Goal: Task Accomplishment & Management: Use online tool/utility

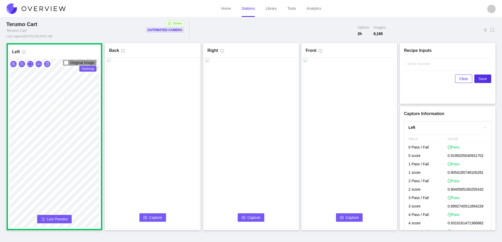
click at [147, 216] on icon "camera" at bounding box center [145, 218] width 4 height 4
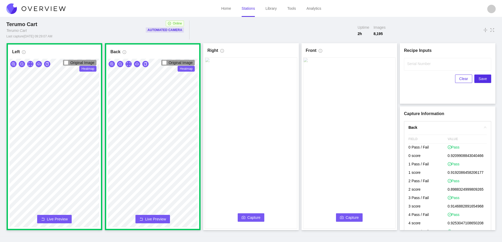
click at [252, 218] on span "Capture" at bounding box center [253, 218] width 13 height 6
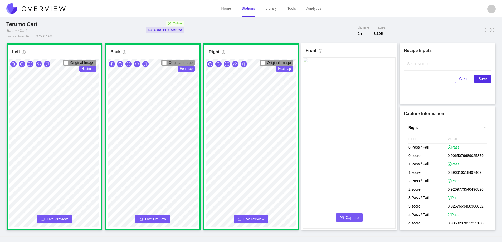
click at [350, 216] on span "Capture" at bounding box center [352, 218] width 13 height 6
click at [413, 66] on label "Serial Number" at bounding box center [418, 63] width 23 height 5
click at [413, 66] on input "Serial Number" at bounding box center [447, 64] width 87 height 13
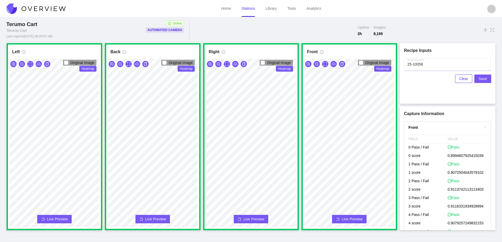
type input "25-10058"
click at [483, 78] on span "Save" at bounding box center [483, 79] width 8 height 6
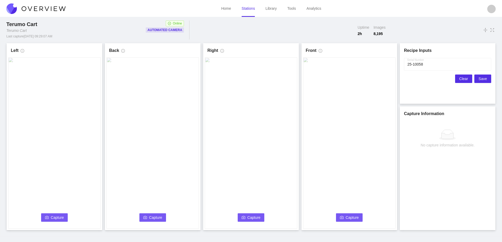
click at [461, 78] on span "Clear" at bounding box center [463, 79] width 9 height 6
click at [53, 220] on span "Capture" at bounding box center [57, 218] width 13 height 6
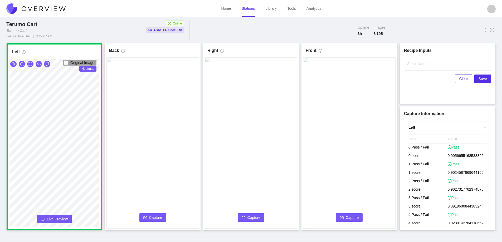
click at [149, 217] on span "Capture" at bounding box center [155, 218] width 13 height 6
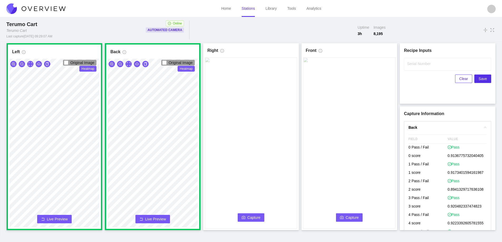
click at [258, 217] on span "Capture" at bounding box center [253, 218] width 13 height 6
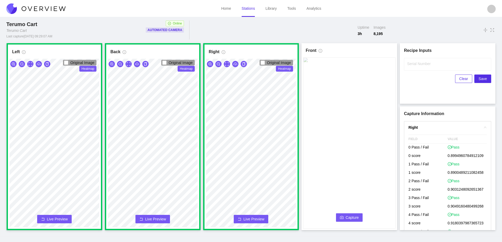
click at [354, 217] on span "Capture" at bounding box center [352, 218] width 13 height 6
click at [420, 62] on label "Serial Number" at bounding box center [418, 63] width 23 height 5
click at [420, 62] on input "Serial Number" at bounding box center [447, 64] width 87 height 13
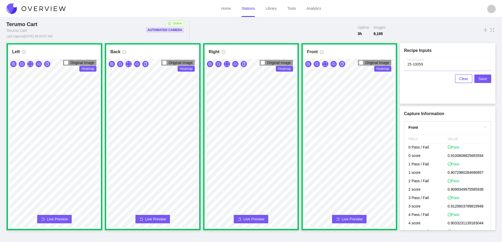
type input "25-10059"
click at [487, 77] on button "Save" at bounding box center [482, 79] width 17 height 8
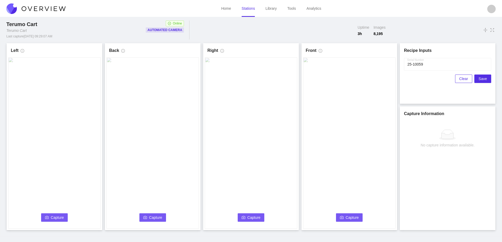
click at [465, 79] on span "Clear" at bounding box center [463, 79] width 9 height 6
click at [46, 217] on icon "camera" at bounding box center [47, 217] width 4 height 3
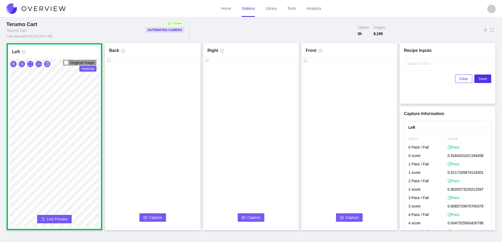
click at [150, 215] on span "Capture" at bounding box center [155, 218] width 13 height 6
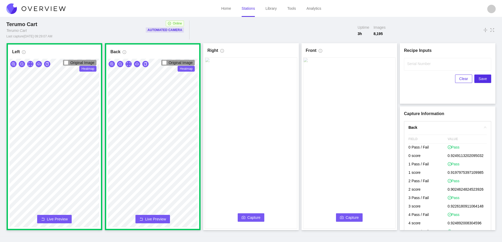
click at [252, 217] on span "Capture" at bounding box center [253, 218] width 13 height 6
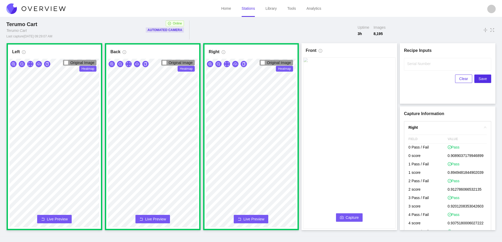
click at [347, 216] on span "Capture" at bounding box center [352, 218] width 13 height 6
click at [416, 64] on label "Serial Number" at bounding box center [418, 63] width 23 height 5
click at [416, 64] on input "Serial Number" at bounding box center [447, 64] width 87 height 13
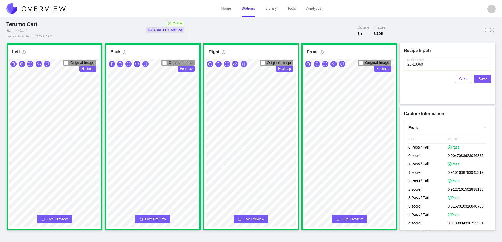
type input "25-10060"
click at [480, 77] on span "Save" at bounding box center [483, 79] width 8 height 6
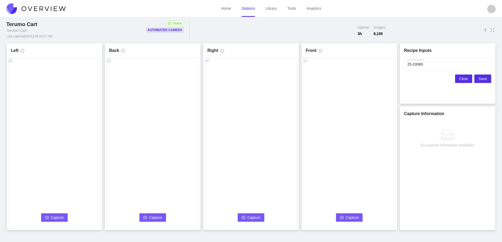
click at [464, 79] on span "Clear" at bounding box center [463, 79] width 9 height 6
click at [47, 218] on icon "camera" at bounding box center [47, 218] width 4 height 4
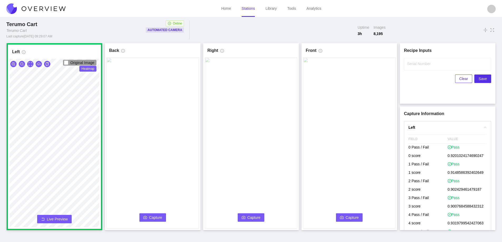
click at [148, 217] on button "Capture" at bounding box center [152, 217] width 27 height 8
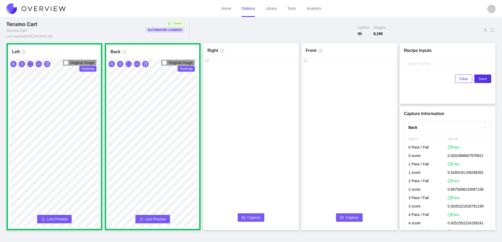
click at [256, 217] on span "Capture" at bounding box center [253, 218] width 13 height 6
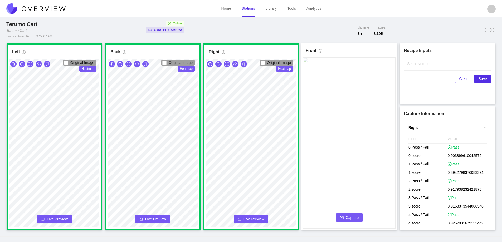
click at [357, 216] on span "Capture" at bounding box center [352, 218] width 13 height 6
click at [412, 62] on label "Serial Number" at bounding box center [418, 63] width 23 height 5
click at [412, 62] on input "Serial Number" at bounding box center [447, 64] width 87 height 13
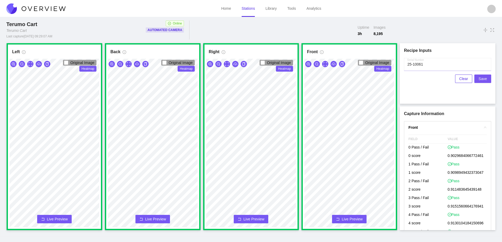
type input "25-10061"
click at [483, 79] on span "Save" at bounding box center [483, 79] width 8 height 6
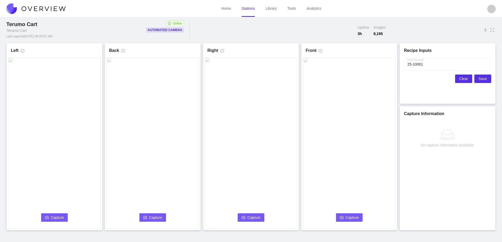
click at [464, 79] on span "Clear" at bounding box center [463, 79] width 9 height 6
click at [51, 217] on span "Capture" at bounding box center [57, 218] width 13 height 6
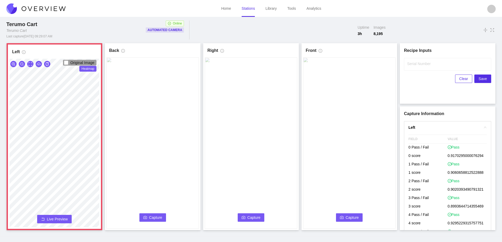
click at [51, 217] on span "Live Preview" at bounding box center [57, 219] width 21 height 5
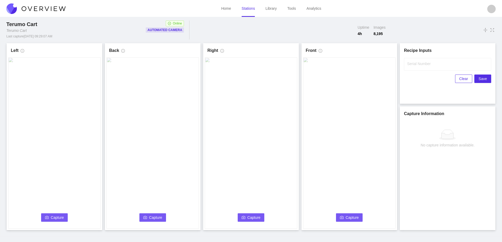
click at [53, 215] on span "Capture" at bounding box center [57, 218] width 13 height 6
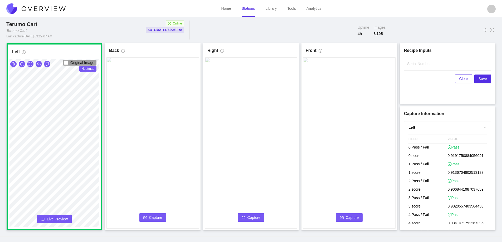
click at [153, 216] on span "Capture" at bounding box center [155, 218] width 13 height 6
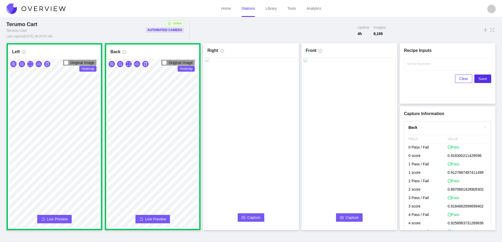
click at [254, 218] on span "Capture" at bounding box center [253, 218] width 13 height 6
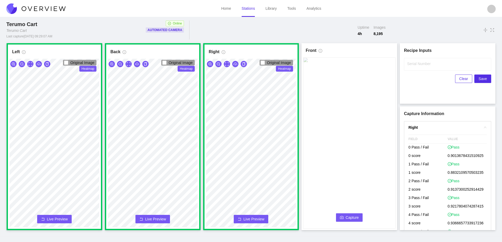
click at [340, 216] on icon "camera" at bounding box center [342, 218] width 4 height 4
click at [413, 66] on input "Serial Number" at bounding box center [447, 64] width 87 height 13
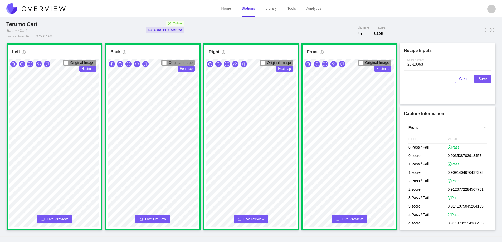
type input "25-10063"
click at [483, 78] on span "Save" at bounding box center [483, 79] width 8 height 6
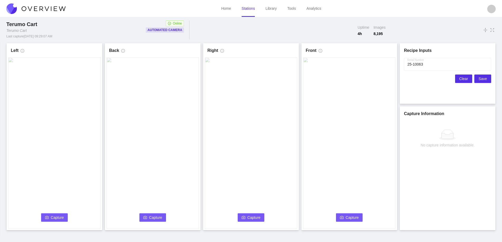
click at [463, 79] on span "Clear" at bounding box center [463, 79] width 9 height 6
click at [47, 218] on icon "camera" at bounding box center [47, 218] width 4 height 4
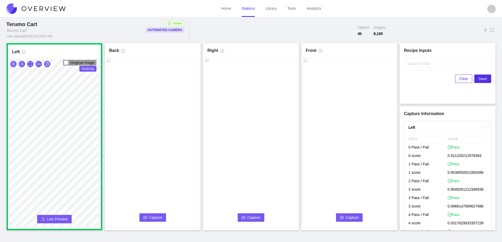
click at [154, 216] on span "Capture" at bounding box center [155, 218] width 13 height 6
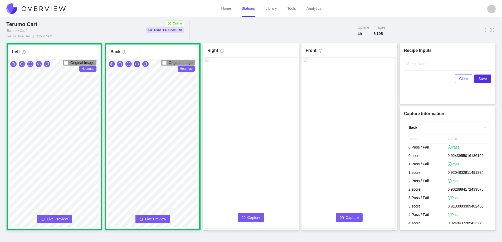
click at [246, 216] on button "Capture" at bounding box center [251, 217] width 27 height 8
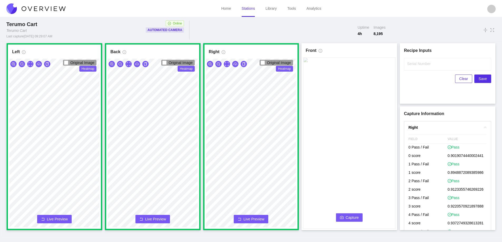
click at [352, 218] on span "Capture" at bounding box center [352, 218] width 13 height 6
click at [412, 65] on label "Serial Number" at bounding box center [418, 63] width 23 height 5
click at [412, 65] on input "Serial Number" at bounding box center [447, 64] width 87 height 13
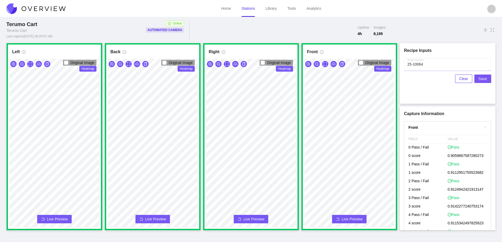
type input "25-10064"
click at [480, 79] on span "Save" at bounding box center [483, 79] width 8 height 6
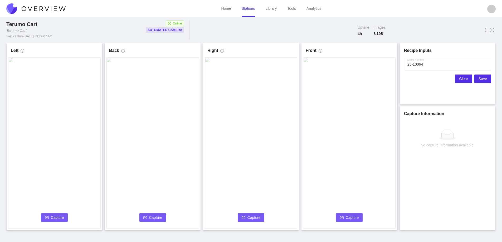
click at [462, 79] on span "Clear" at bounding box center [463, 79] width 9 height 6
click at [52, 217] on span "Capture" at bounding box center [57, 218] width 13 height 6
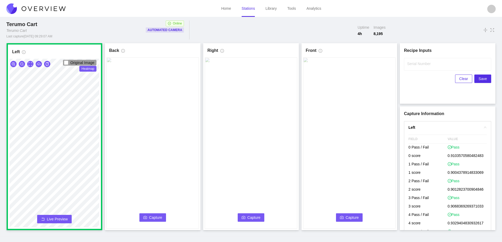
click at [148, 217] on button "Capture" at bounding box center [152, 217] width 27 height 8
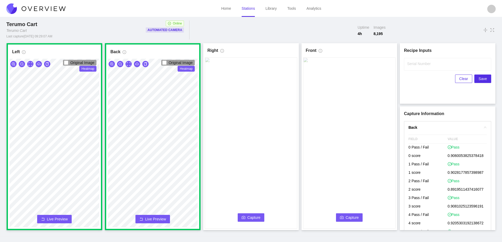
click at [253, 217] on span "Capture" at bounding box center [253, 218] width 13 height 6
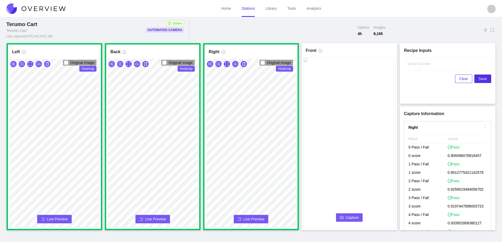
click at [351, 218] on span "Capture" at bounding box center [352, 218] width 13 height 6
click at [416, 66] on label "Serial Number" at bounding box center [418, 63] width 23 height 5
click at [416, 66] on input "Serial Number" at bounding box center [447, 64] width 87 height 13
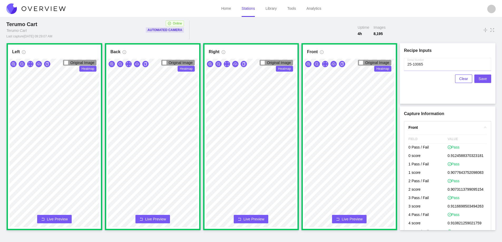
type input "25-10065"
click at [483, 80] on span "Save" at bounding box center [483, 79] width 8 height 6
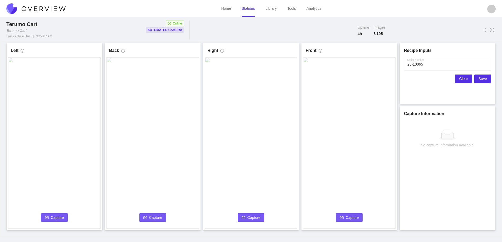
click at [463, 78] on span "Clear" at bounding box center [463, 79] width 9 height 6
